Goal: Information Seeking & Learning: Learn about a topic

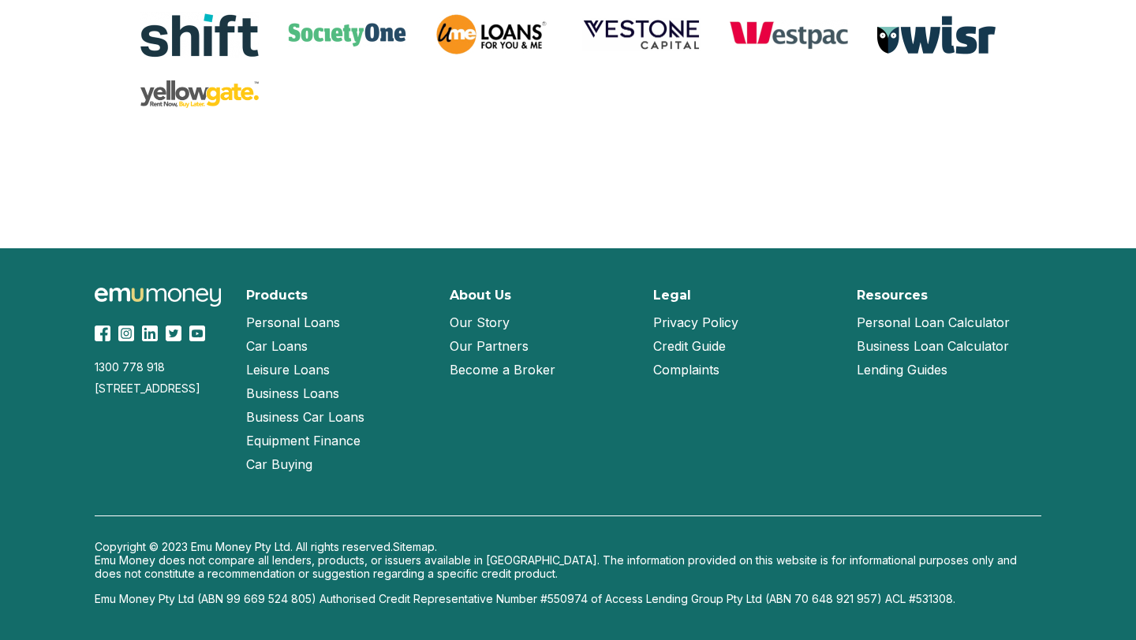
scroll to position [3412, 0]
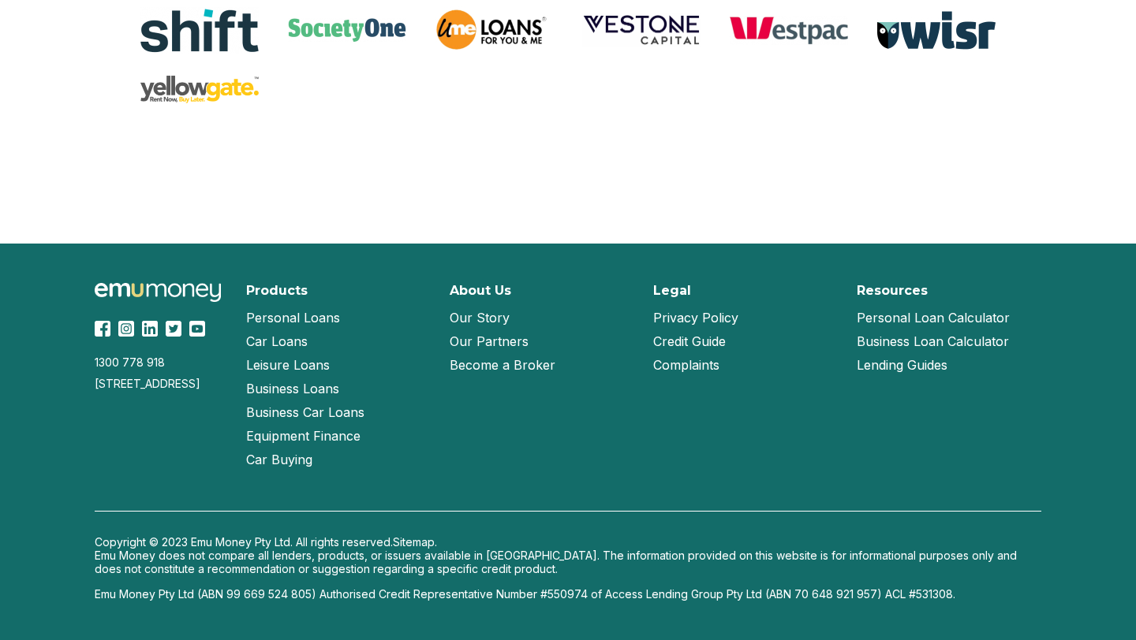
click at [475, 318] on link "Our Story" at bounding box center [480, 318] width 60 height 24
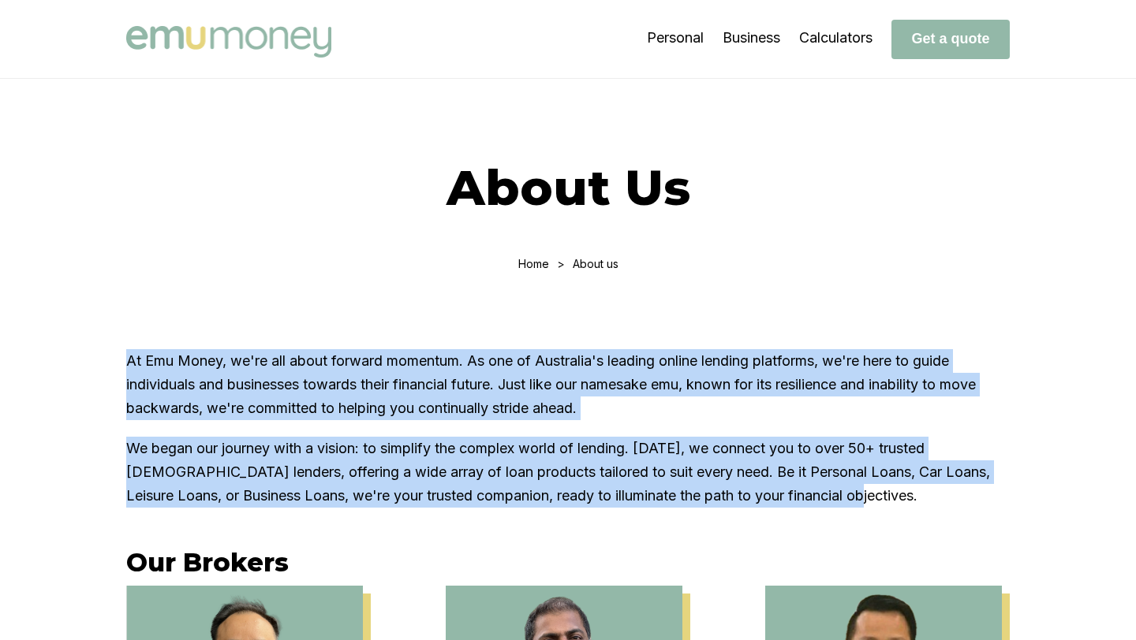
drag, startPoint x: 126, startPoint y: 360, endPoint x: 857, endPoint y: 490, distance: 742.4
click at [857, 490] on div "At Emu Money, we're all about forward momentum. As one of Australia's leading o…" at bounding box center [567, 428] width 883 height 159
copy div "At Emu Money, we're all about forward momentum. As one of Australia's leading o…"
click at [196, 39] on img at bounding box center [228, 42] width 205 height 32
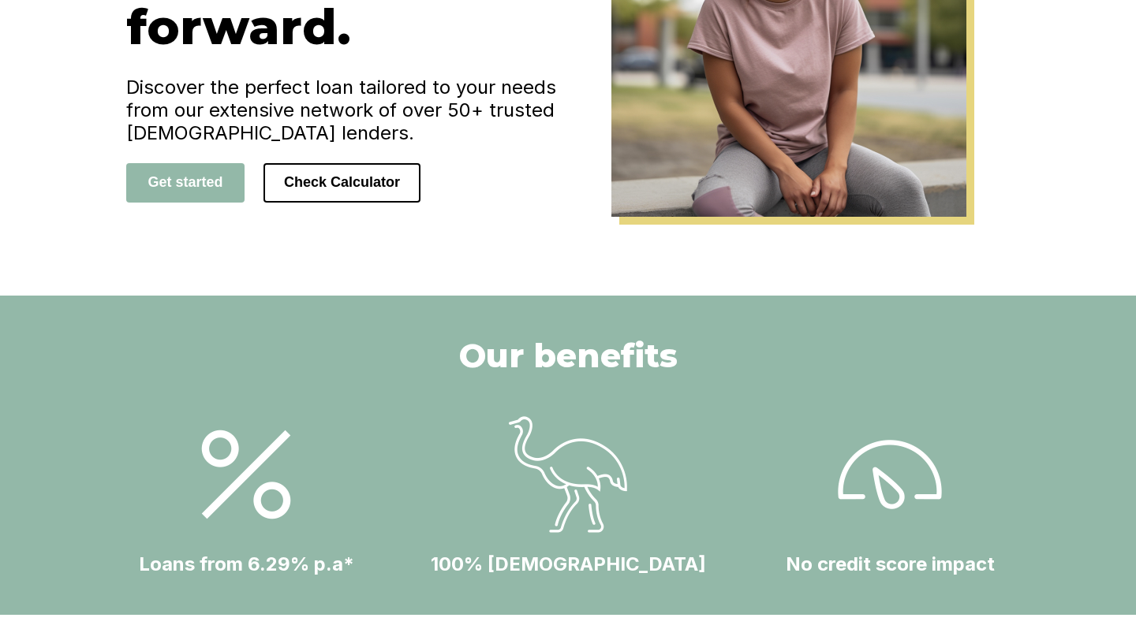
scroll to position [301, 0]
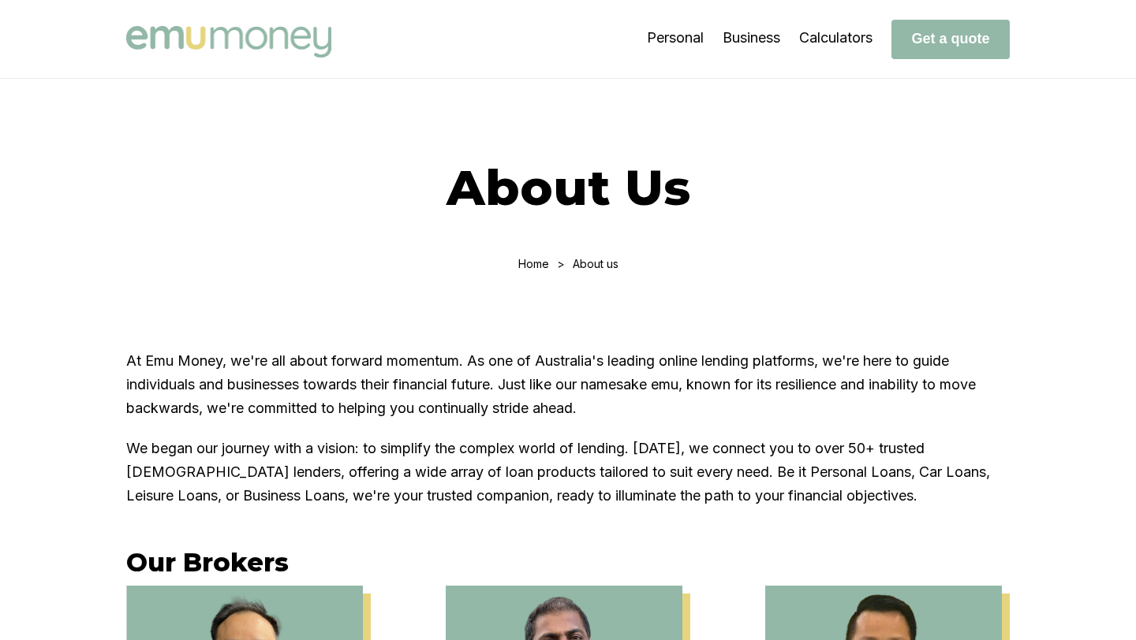
click at [220, 38] on img at bounding box center [228, 42] width 205 height 32
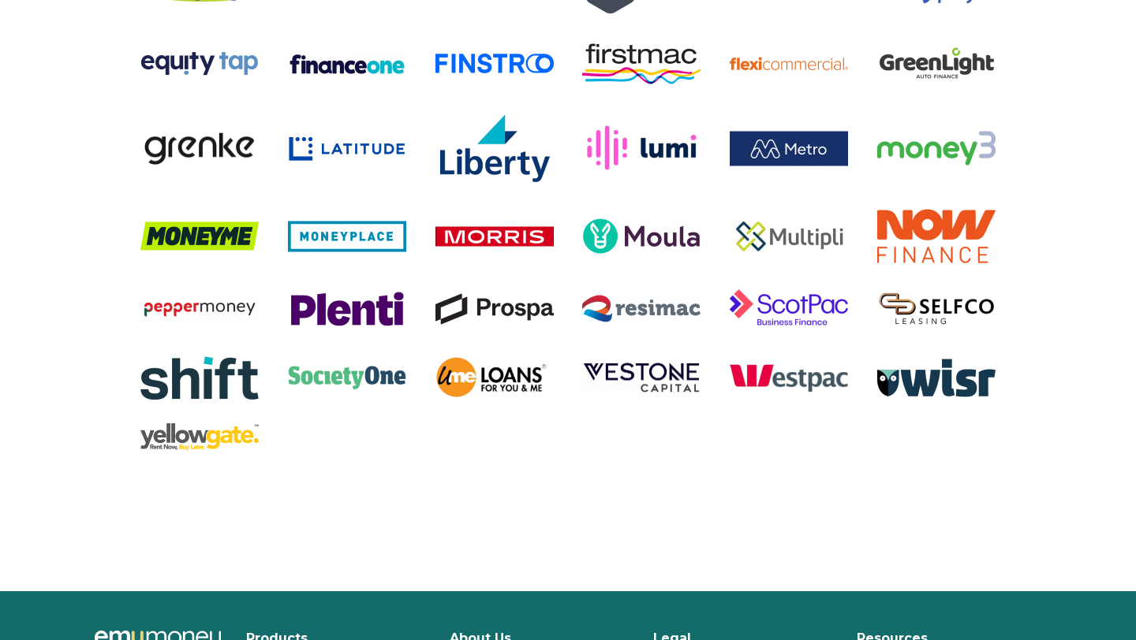
scroll to position [3412, 0]
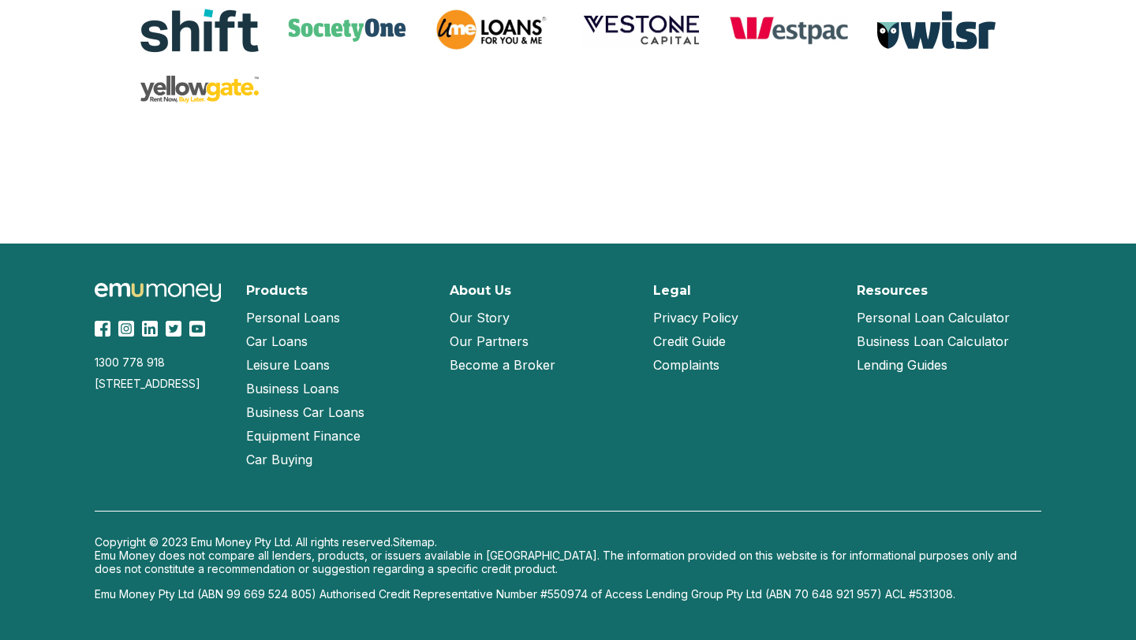
drag, startPoint x: 127, startPoint y: 426, endPoint x: 90, endPoint y: 387, distance: 53.5
click at [90, 386] on div "1300 778 918 Suite 722, UL40, Level 2, 1341 Dandenong Road, Chadstone, Victoria…" at bounding box center [567, 442] width 1009 height 397
copy div "Suite 722, UL40, Level 2, 1341 Dandenong Road, Chadstone, Victoria, 3148"
drag, startPoint x: 93, startPoint y: 356, endPoint x: 178, endPoint y: 360, distance: 85.2
click at [178, 360] on div "1300 778 918 Suite 722, UL40, Level 2, 1341 Dandenong Road, Chadstone, Victoria…" at bounding box center [567, 442] width 1009 height 397
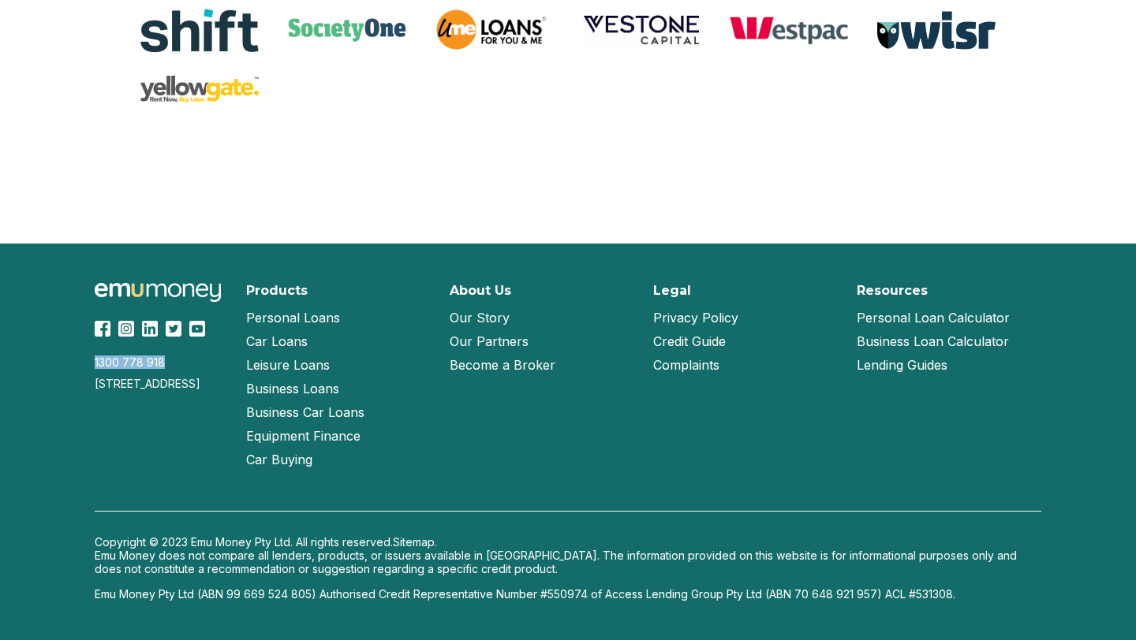
copy div "1300 778 918"
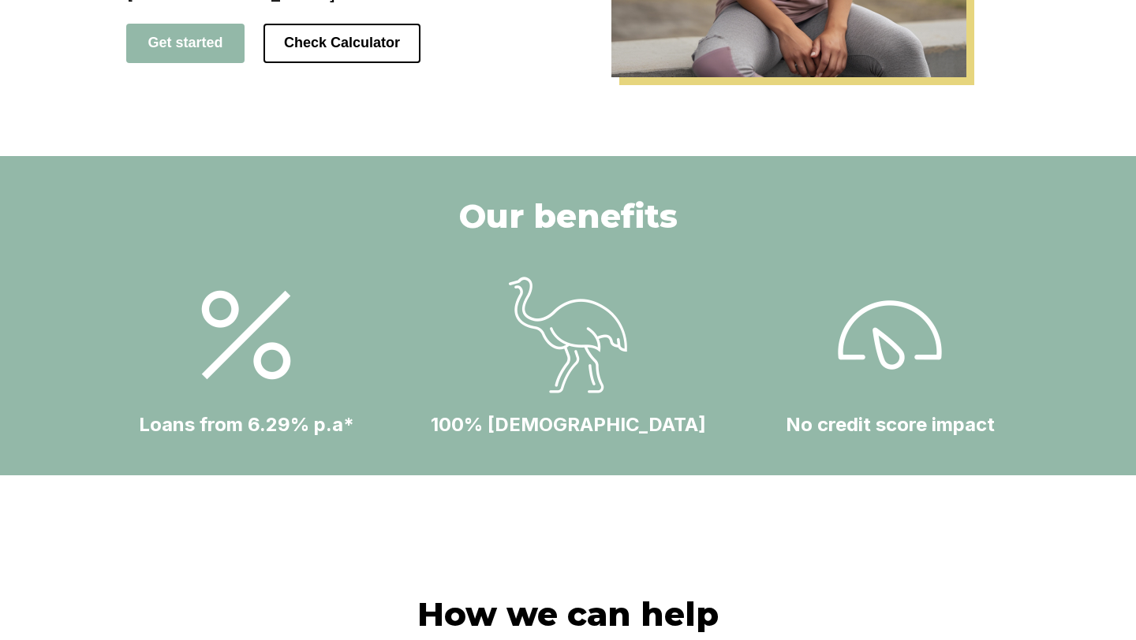
scroll to position [0, 0]
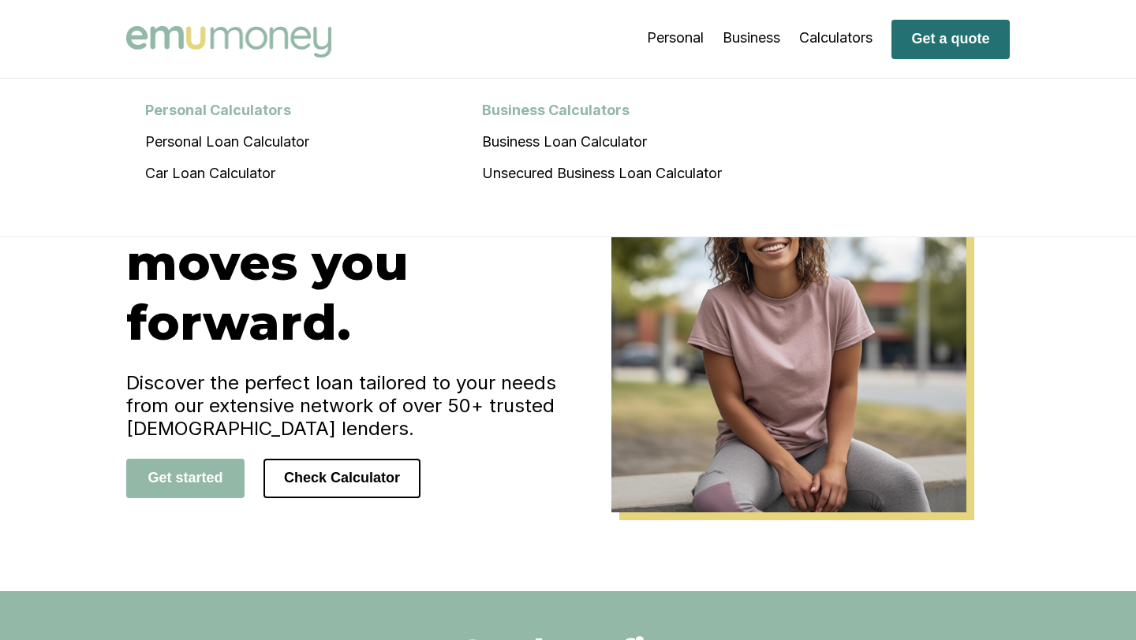
click at [931, 35] on button "Get a quote" at bounding box center [950, 39] width 118 height 39
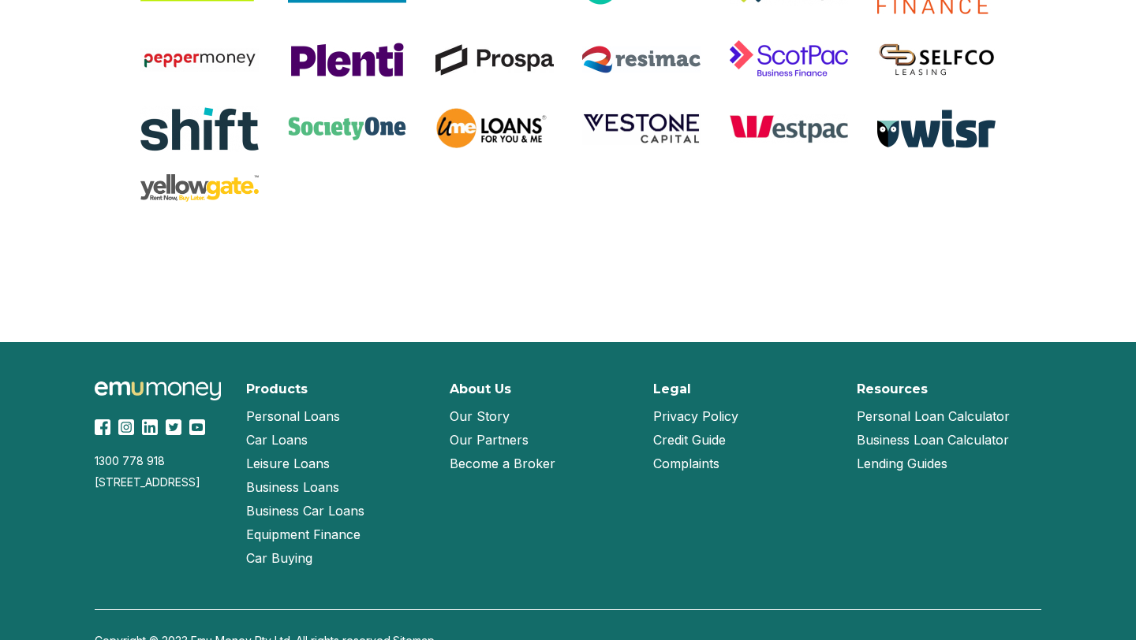
scroll to position [3412, 0]
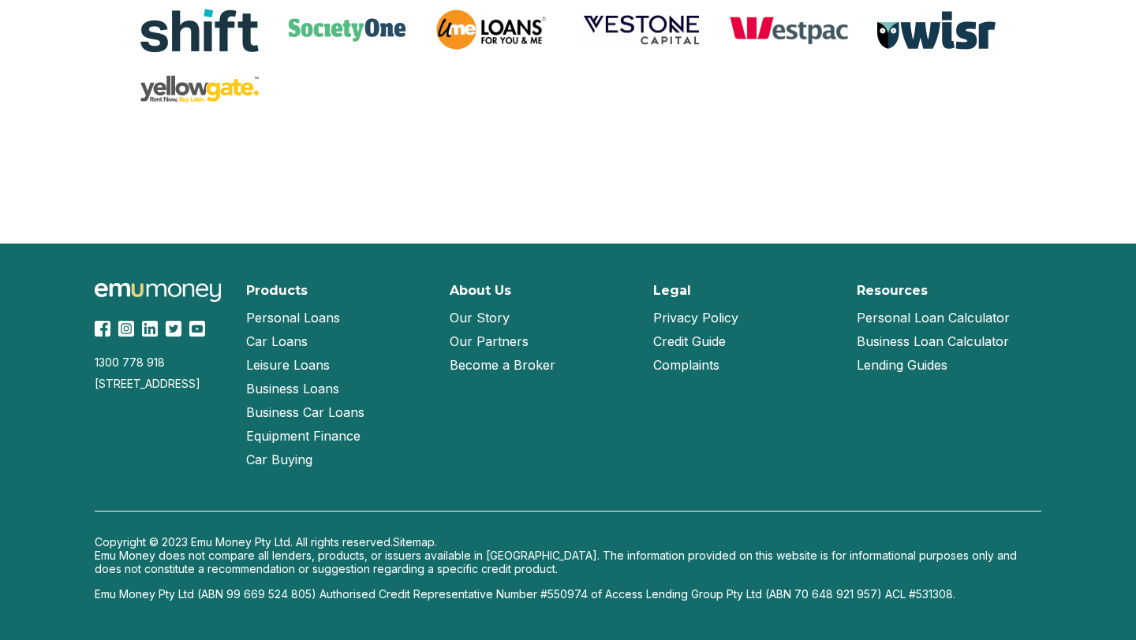
click at [474, 322] on link "Our Story" at bounding box center [480, 318] width 60 height 24
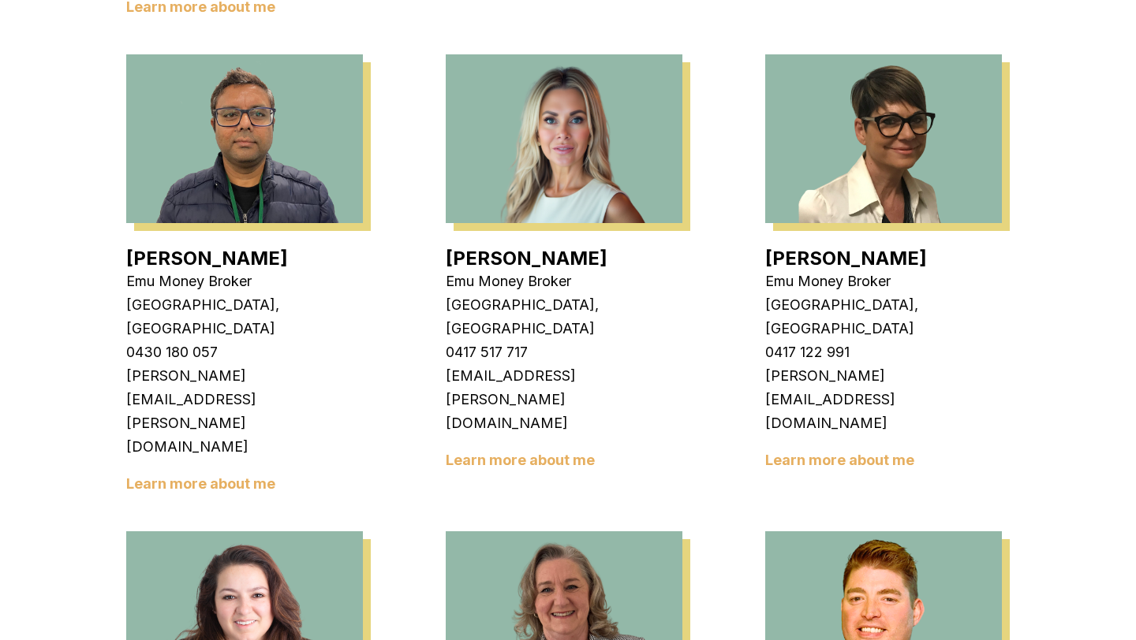
scroll to position [1941, 0]
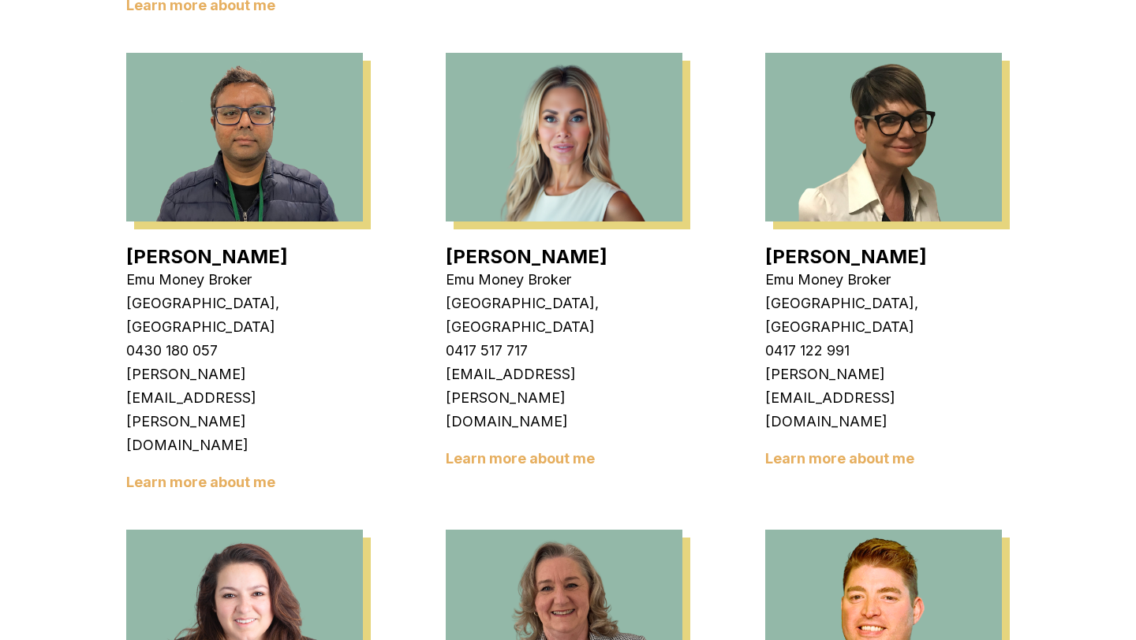
drag, startPoint x: 438, startPoint y: 488, endPoint x: 675, endPoint y: 492, distance: 236.6
click at [675, 493] on div "[PERSON_NAME] Emu Money Broker Dandenong, [GEOGRAPHIC_DATA] 0407 332 755 [EMAIL…" at bounding box center [567, 56] width 883 height 2839
copy p "[PERSON_NAME][EMAIL_ADDRESS][PERSON_NAME][DOMAIN_NAME]"
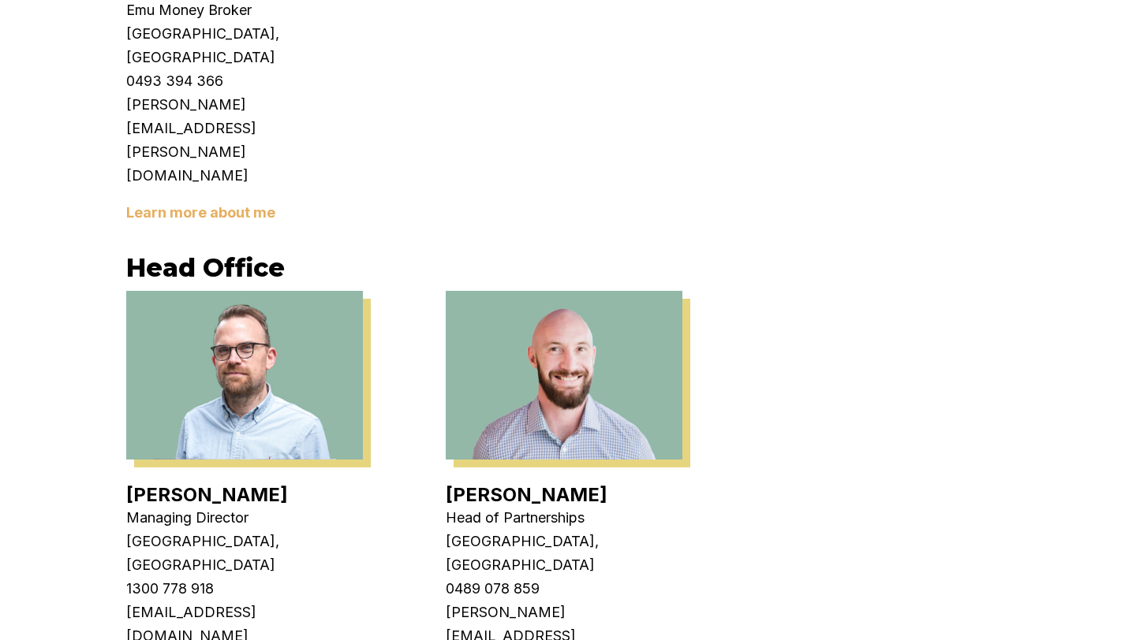
scroll to position [3164, 0]
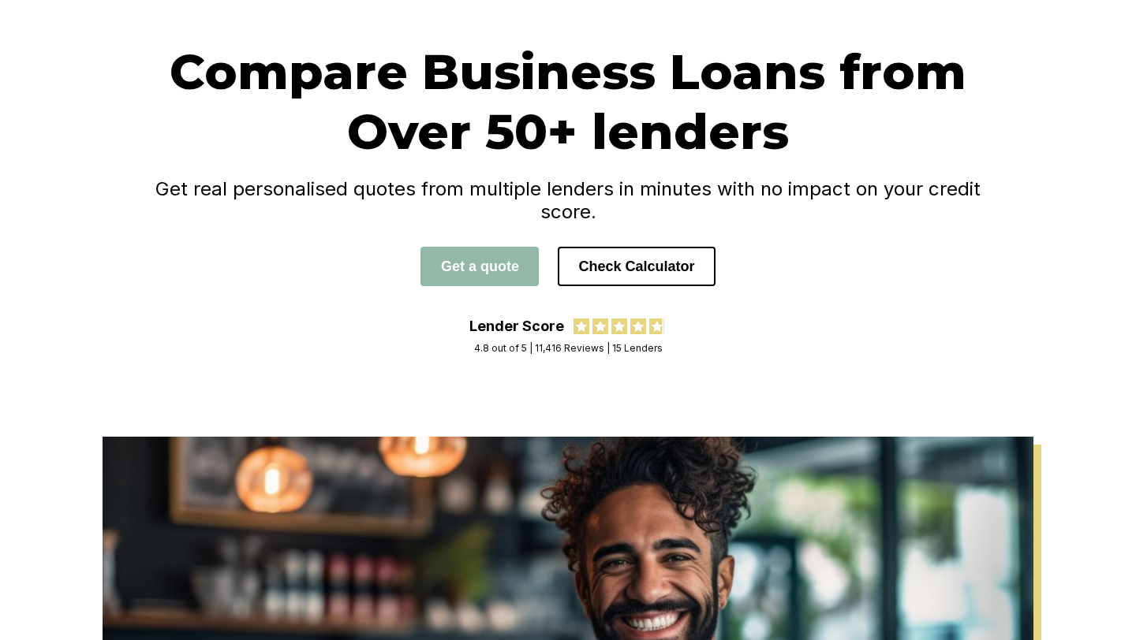
scroll to position [114, 0]
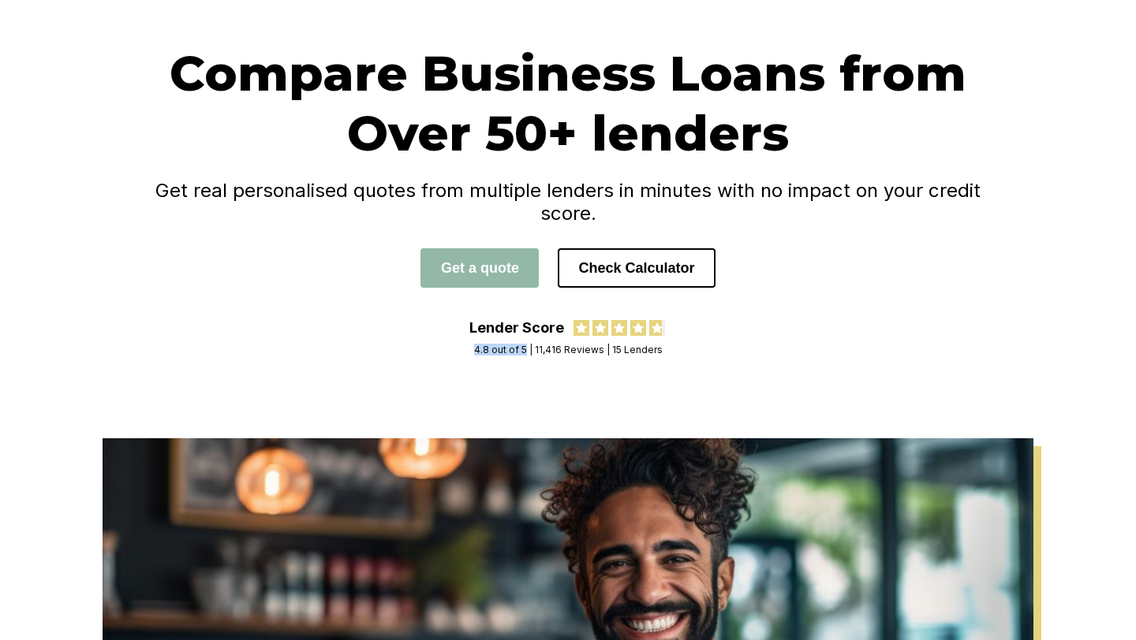
drag, startPoint x: 476, startPoint y: 326, endPoint x: 528, endPoint y: 326, distance: 51.3
click at [528, 344] on div "4.8 out of 5 | 11,416 Reviews | 15 Lenders" at bounding box center [568, 350] width 188 height 12
copy div "4.8 out of 5"
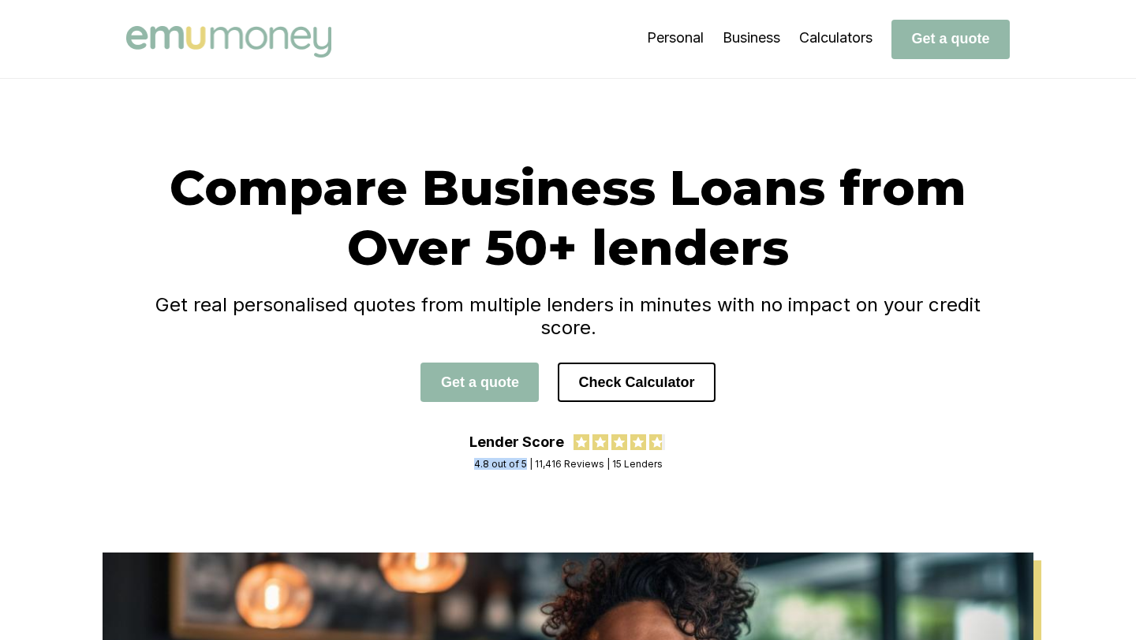
click at [184, 35] on img at bounding box center [228, 42] width 205 height 32
